Goal: Navigation & Orientation: Find specific page/section

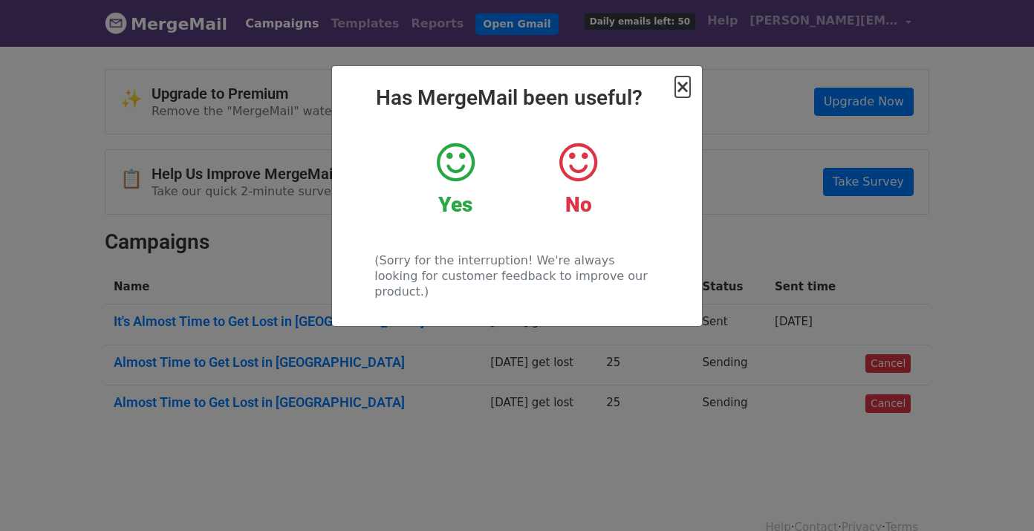
click at [681, 91] on span "×" at bounding box center [682, 87] width 15 height 21
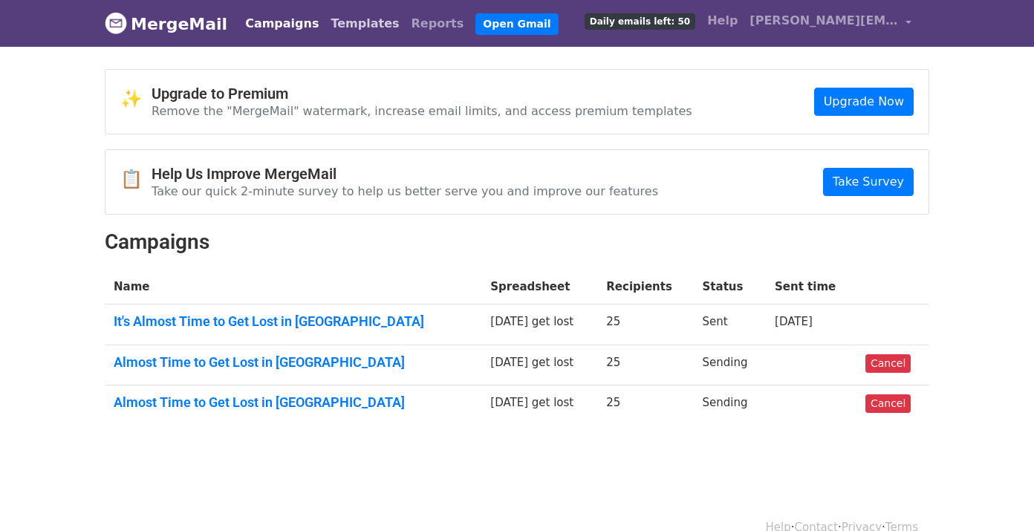
click at [365, 25] on link "Templates" at bounding box center [365, 24] width 80 height 30
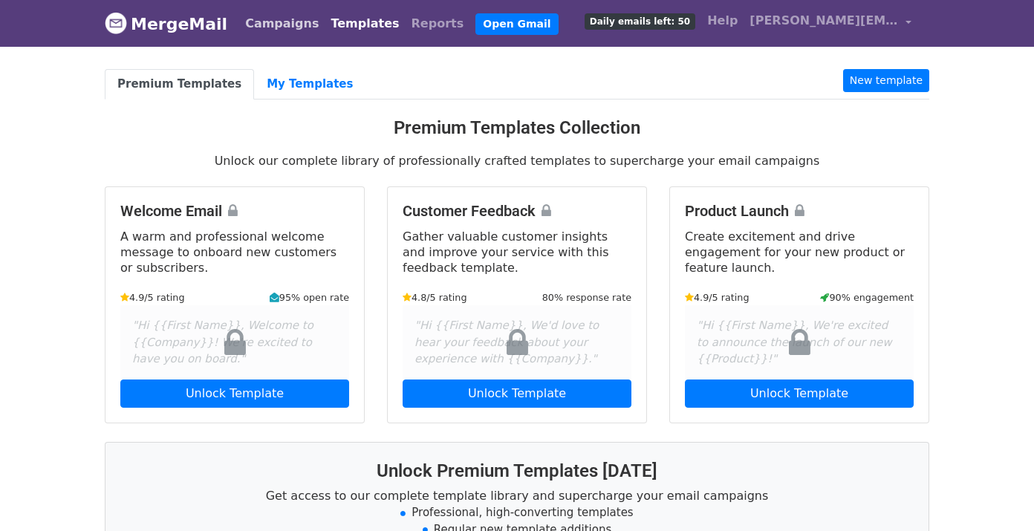
click at [275, 28] on link "Campaigns" at bounding box center [281, 24] width 85 height 30
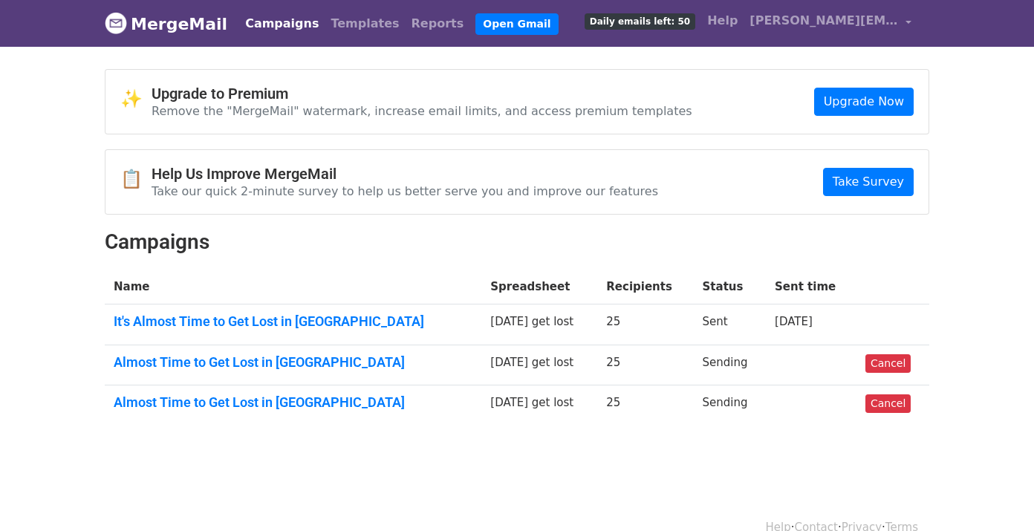
click at [156, 13] on link "MergeMail" at bounding box center [166, 23] width 123 height 31
